Goal: Information Seeking & Learning: Learn about a topic

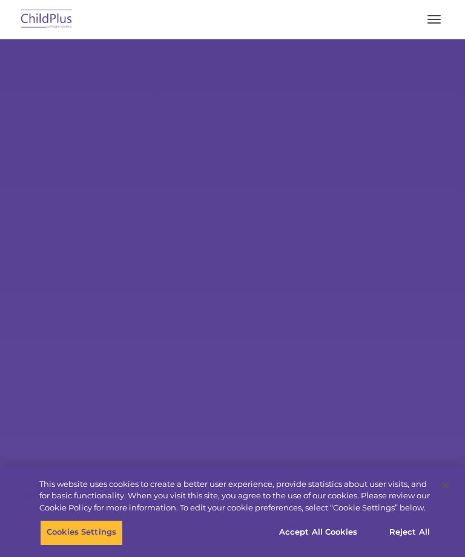
select select "MEDIUM"
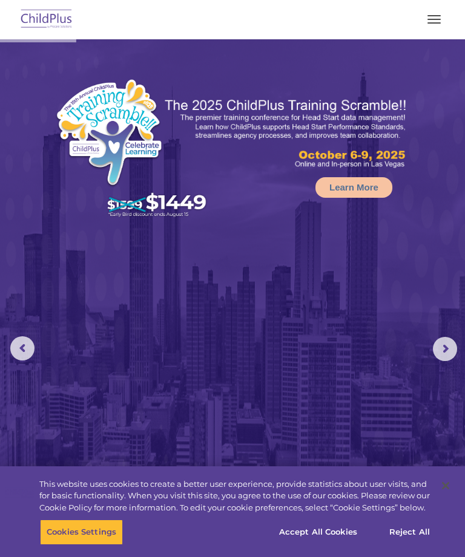
click at [431, 15] on span "button" at bounding box center [433, 15] width 13 height 1
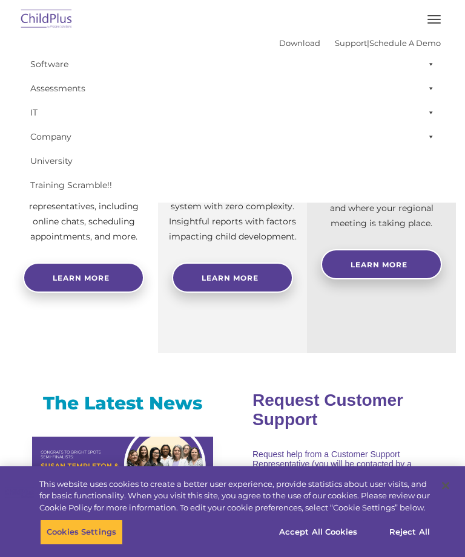
scroll to position [717, 0]
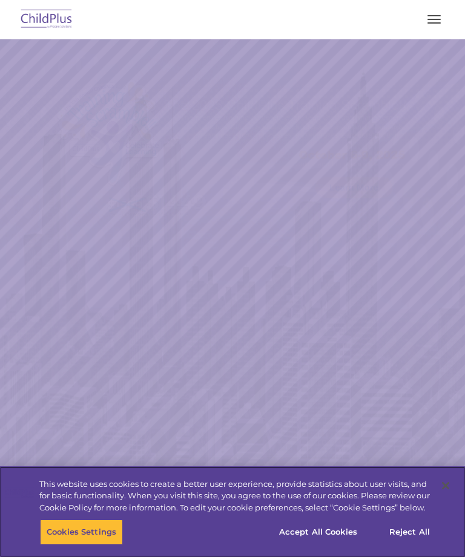
select select "MEDIUM"
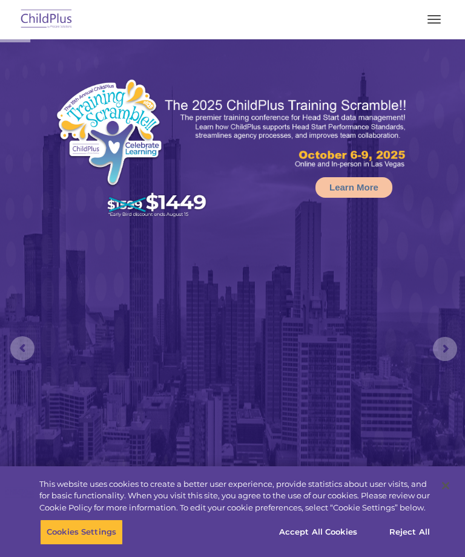
click at [431, 28] on button "button" at bounding box center [433, 19] width 25 height 19
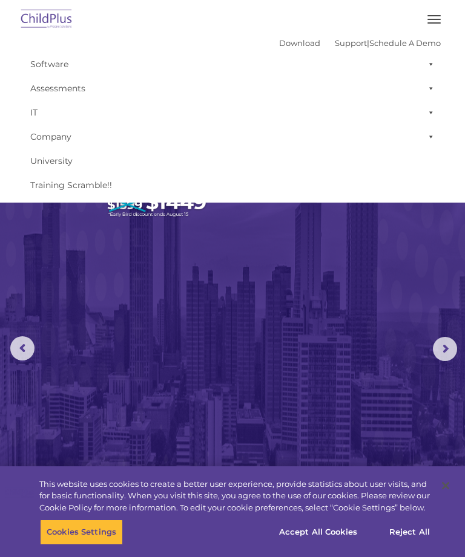
click at [439, 19] on span "button" at bounding box center [433, 19] width 13 height 1
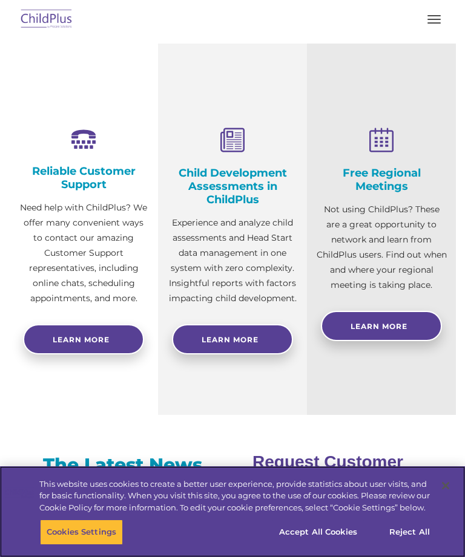
click at [308, 545] on button "Accept All Cookies" at bounding box center [317, 532] width 91 height 25
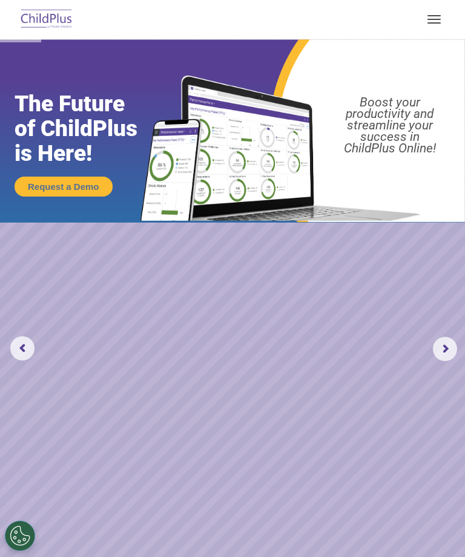
click at [429, 16] on button "button" at bounding box center [433, 19] width 25 height 19
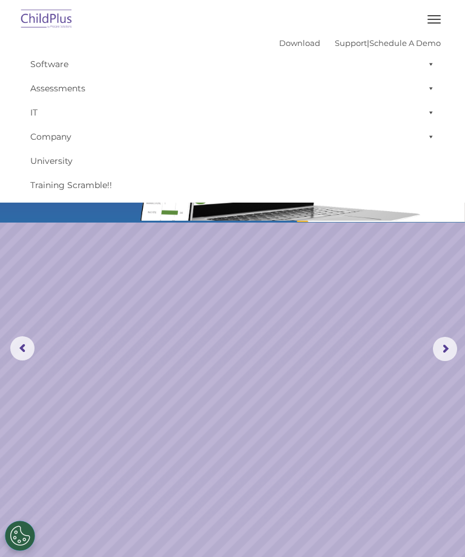
click at [71, 62] on link "Software" at bounding box center [232, 64] width 416 height 24
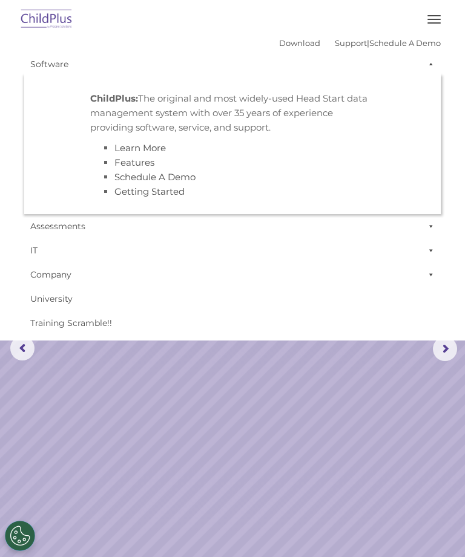
click at [76, 56] on link "Software" at bounding box center [232, 64] width 416 height 24
click at [76, 40] on div "Download Support | Schedule A Demo  MENU MENU Software ChildPlus: The original…" at bounding box center [232, 184] width 434 height 301
